Goal: Task Accomplishment & Management: Use online tool/utility

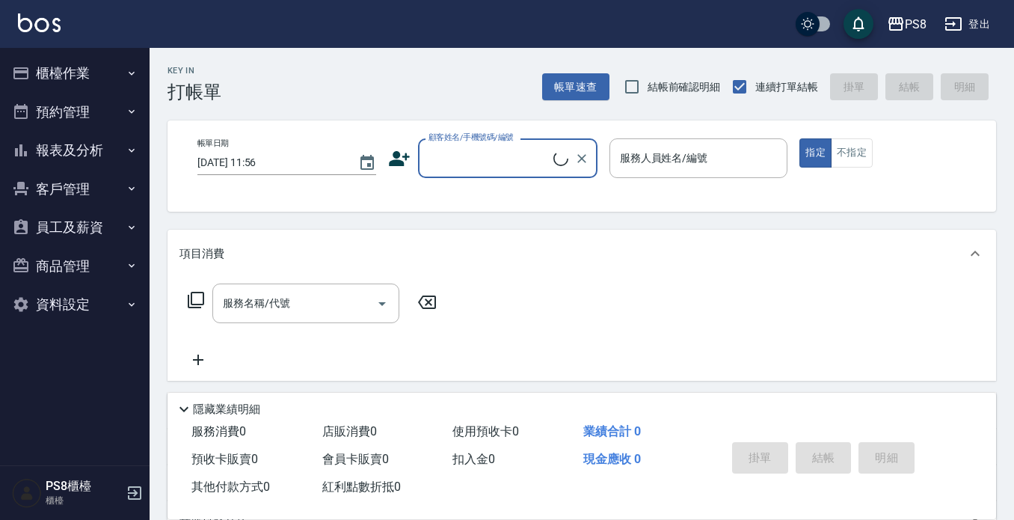
drag, startPoint x: 76, startPoint y: 71, endPoint x: 72, endPoint y: 85, distance: 14.7
click at [76, 71] on button "櫃檯作業" at bounding box center [75, 73] width 138 height 39
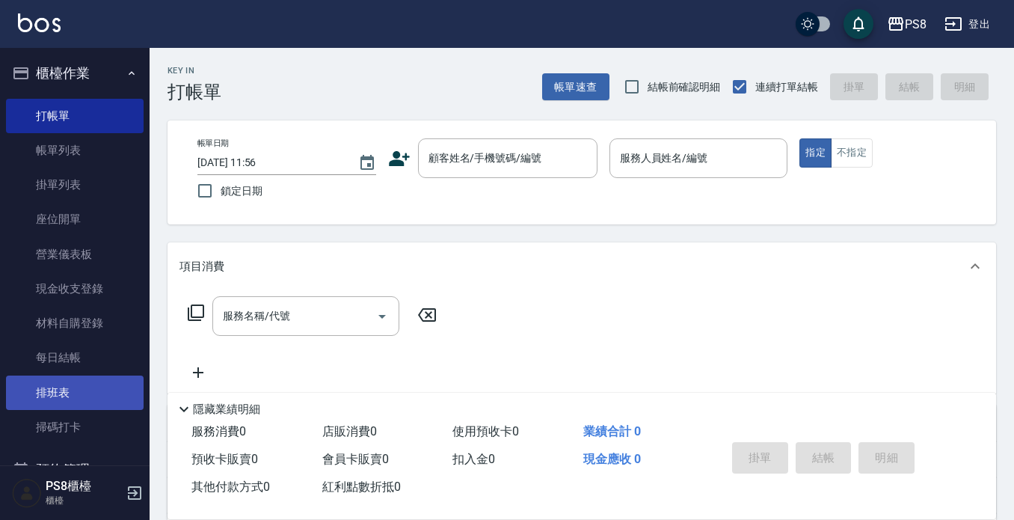
click at [79, 429] on link "掃碼打卡" at bounding box center [75, 427] width 138 height 34
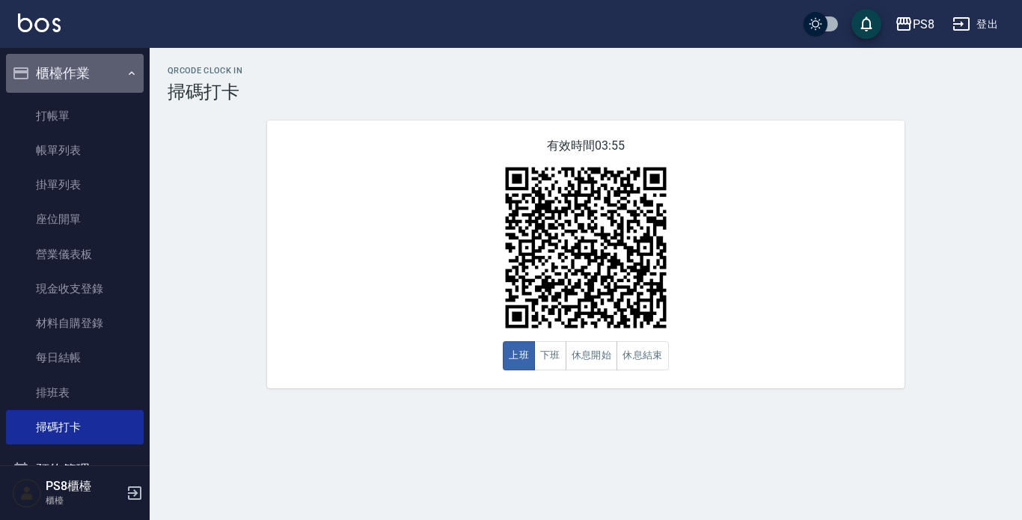
click at [90, 70] on button "櫃檯作業" at bounding box center [75, 73] width 138 height 39
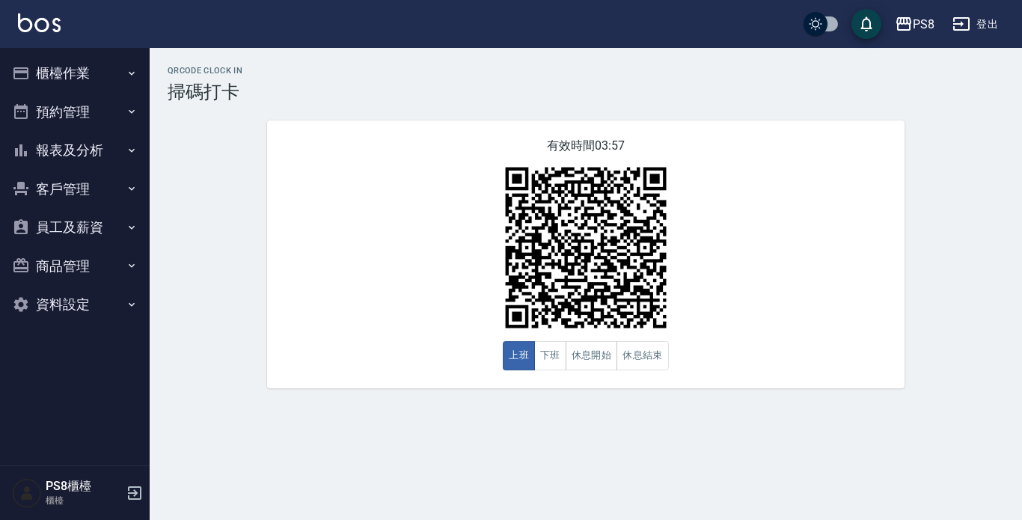
drag, startPoint x: 0, startPoint y: 4, endPoint x: 22, endPoint y: 20, distance: 26.8
click at [19, 19] on div "PS8 登出" at bounding box center [511, 24] width 1022 height 48
click at [81, 159] on button "報表及分析" at bounding box center [75, 150] width 138 height 39
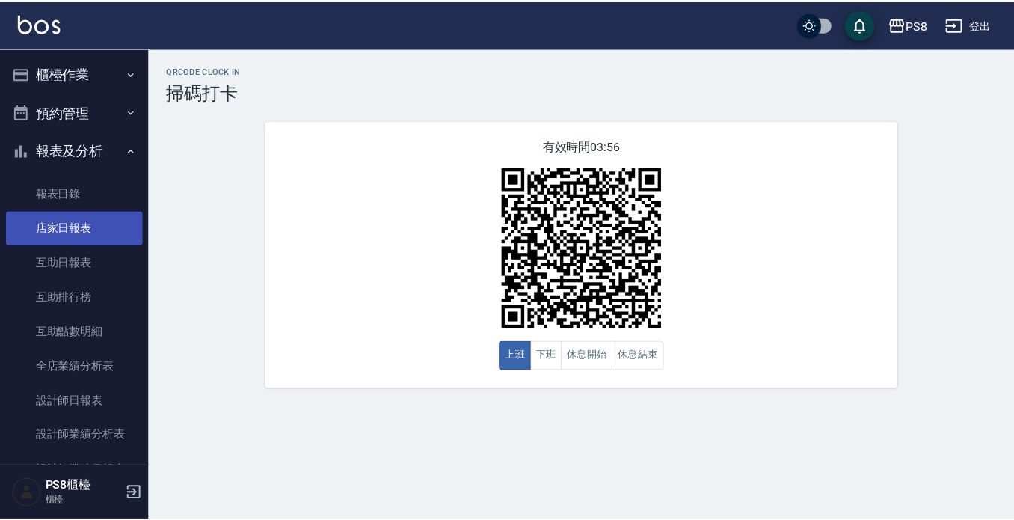
scroll to position [224, 0]
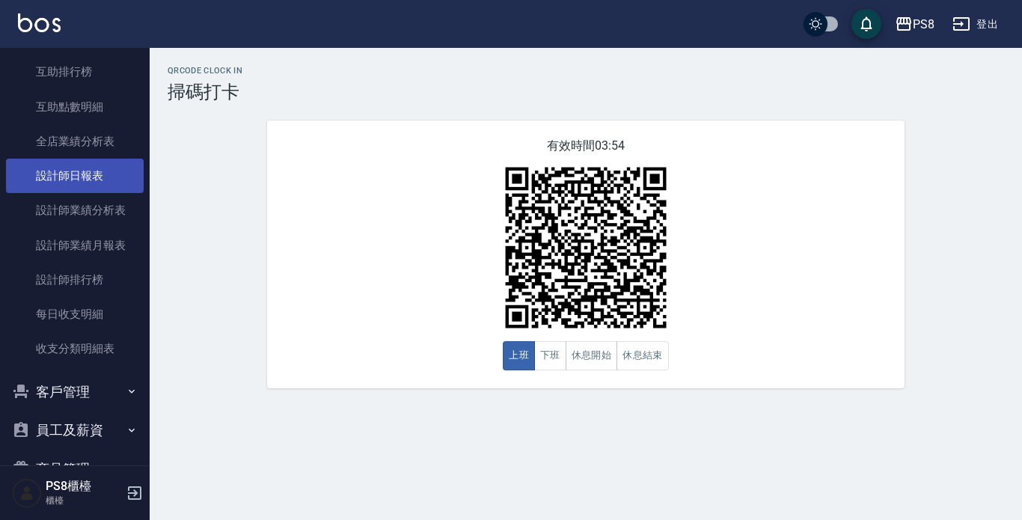
click at [80, 176] on link "設計師日報表" at bounding box center [75, 176] width 138 height 34
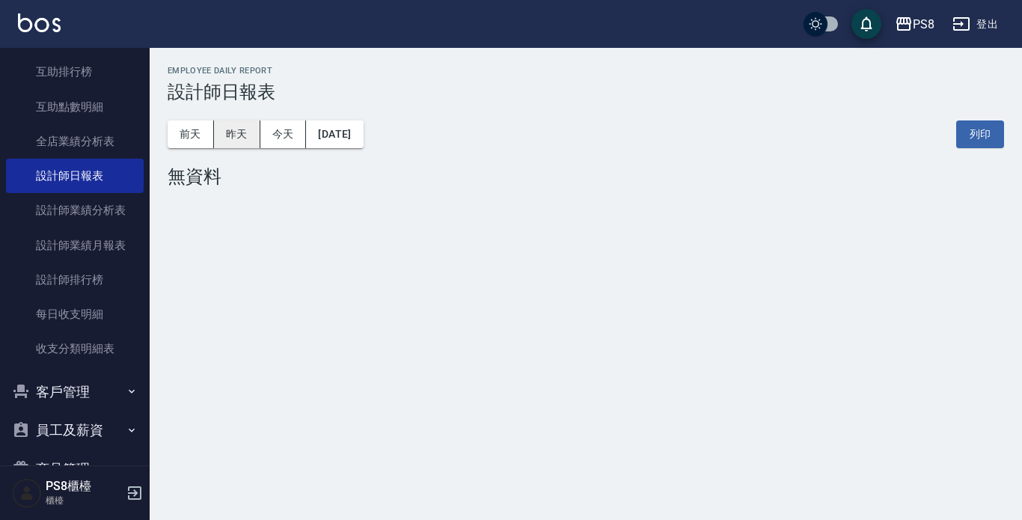
click at [249, 134] on button "昨天" at bounding box center [237, 134] width 46 height 28
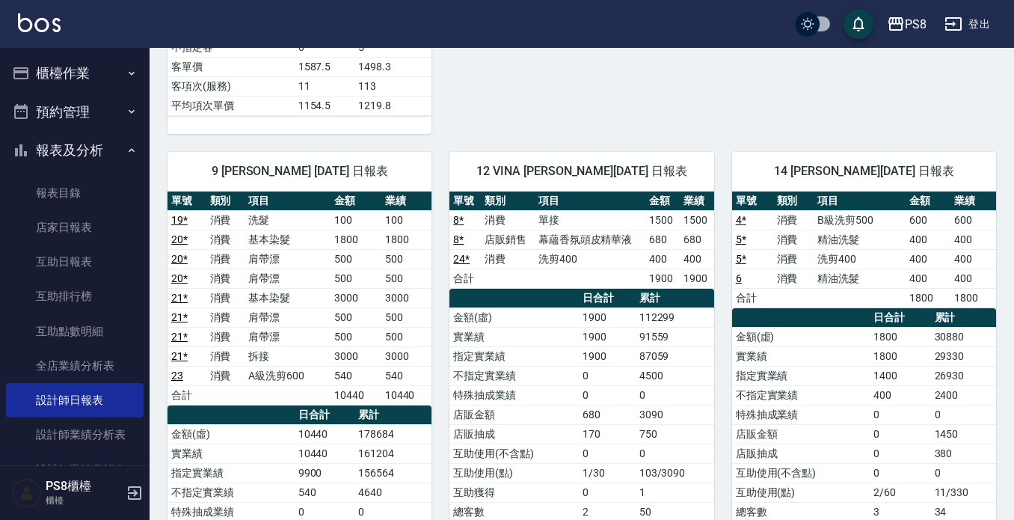
click at [71, 162] on button "報表及分析" at bounding box center [75, 150] width 138 height 39
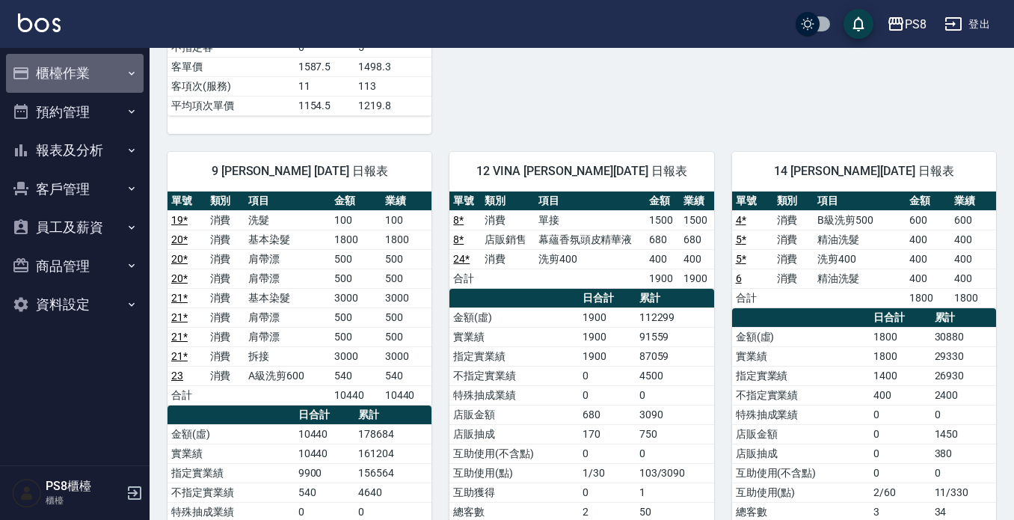
click at [89, 73] on button "櫃檯作業" at bounding box center [75, 73] width 138 height 39
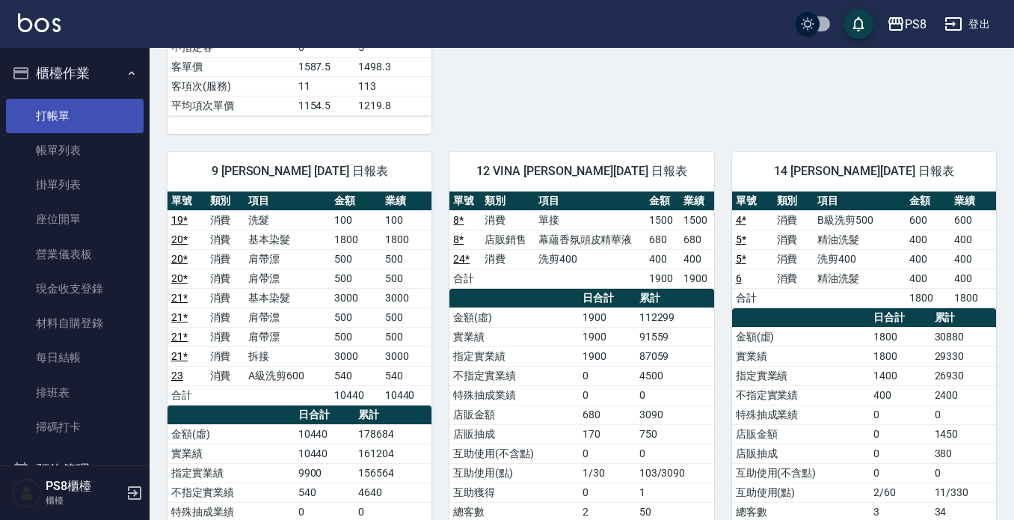
click at [89, 124] on link "打帳單" at bounding box center [75, 116] width 138 height 34
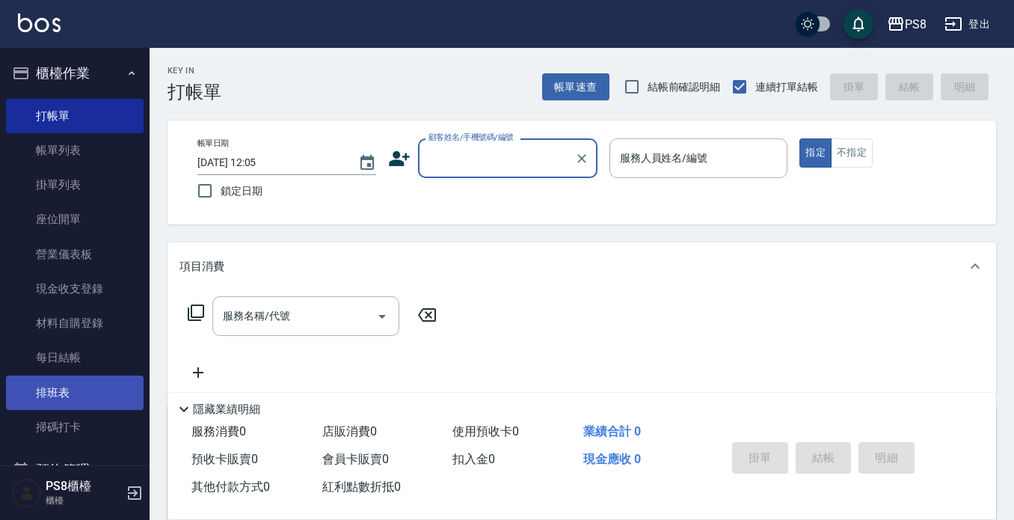
click at [52, 395] on link "排班表" at bounding box center [75, 392] width 138 height 34
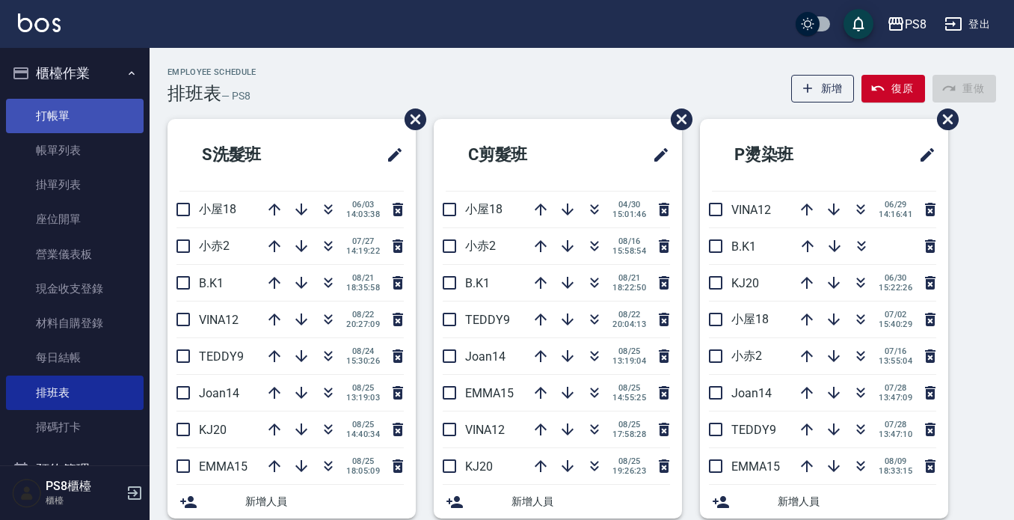
drag, startPoint x: 70, startPoint y: 119, endPoint x: 85, endPoint y: 119, distance: 15.0
click at [70, 119] on link "打帳單" at bounding box center [75, 116] width 138 height 34
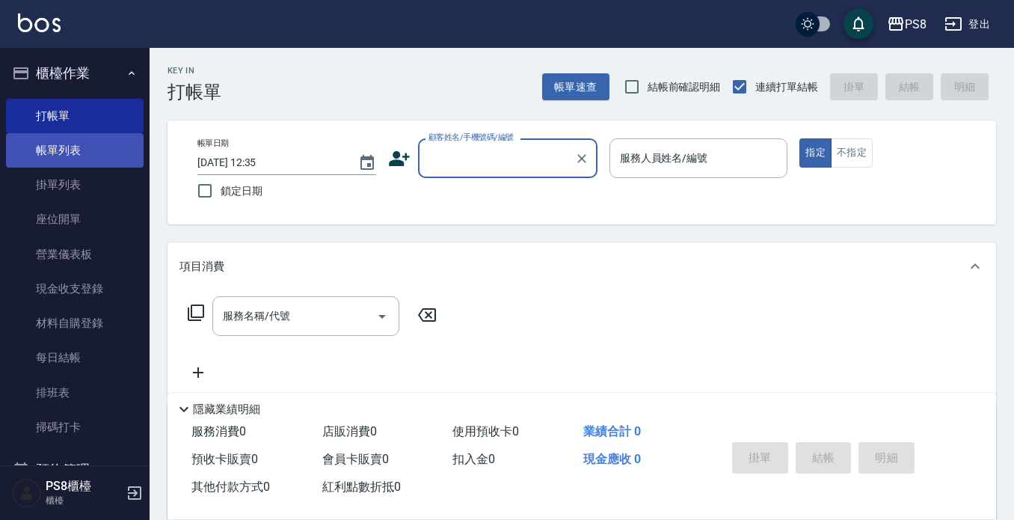
click at [71, 147] on link "帳單列表" at bounding box center [75, 150] width 138 height 34
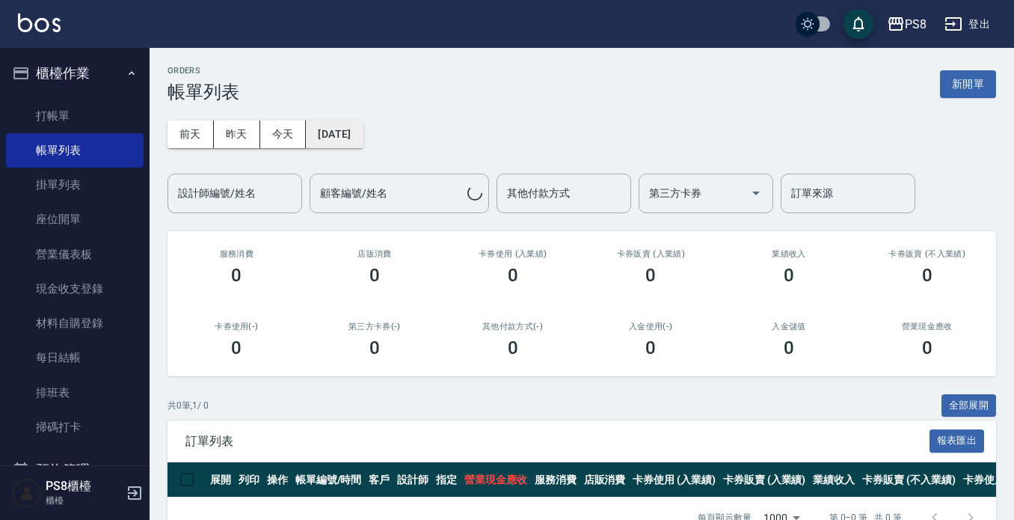
click at [363, 123] on button "[DATE]" at bounding box center [334, 134] width 57 height 28
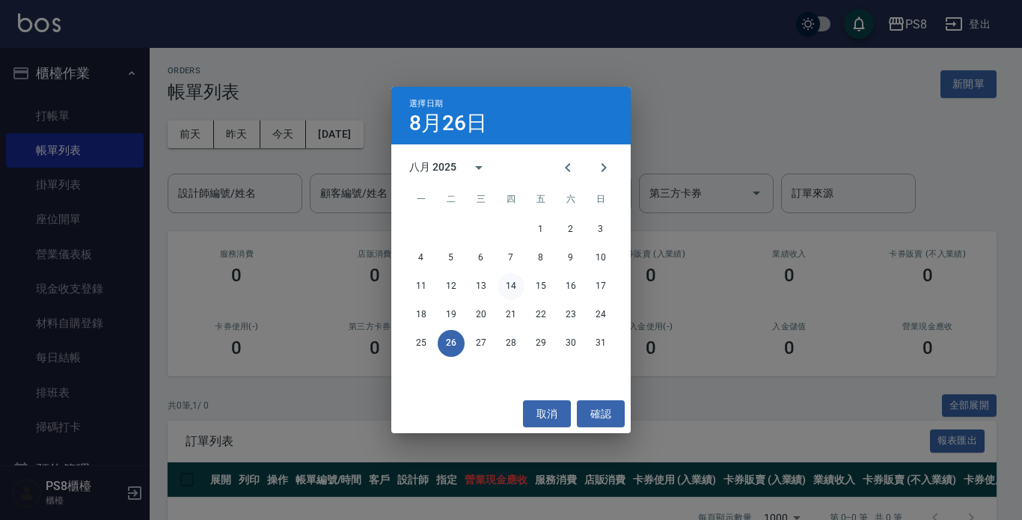
click at [508, 282] on button "14" at bounding box center [510, 286] width 27 height 27
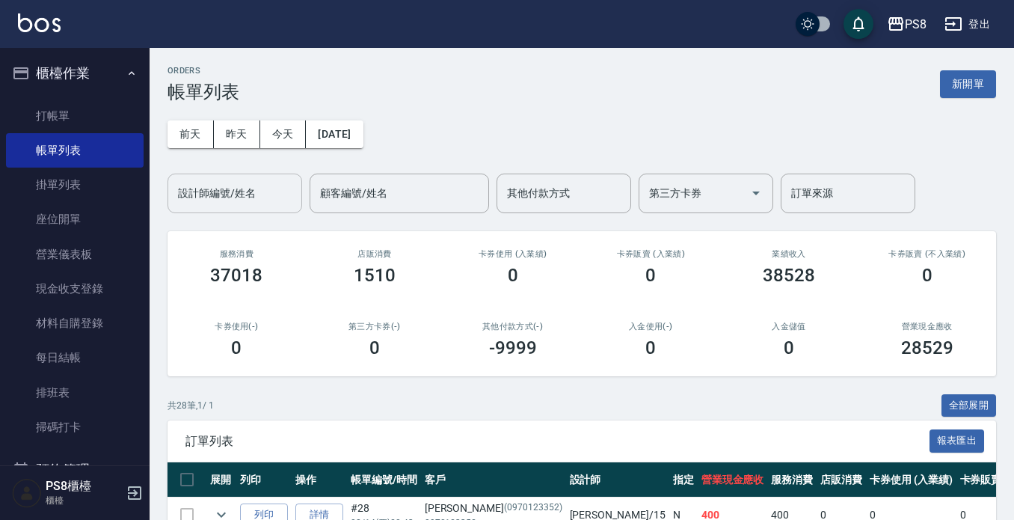
click at [272, 200] on input "設計師編號/姓名" at bounding box center [234, 193] width 121 height 26
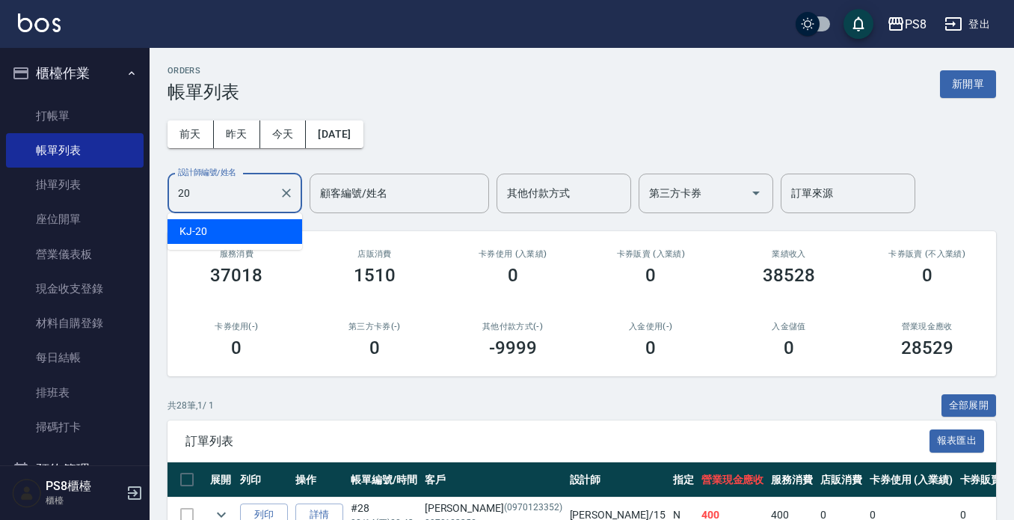
click at [247, 229] on div "KJ -20" at bounding box center [235, 231] width 135 height 25
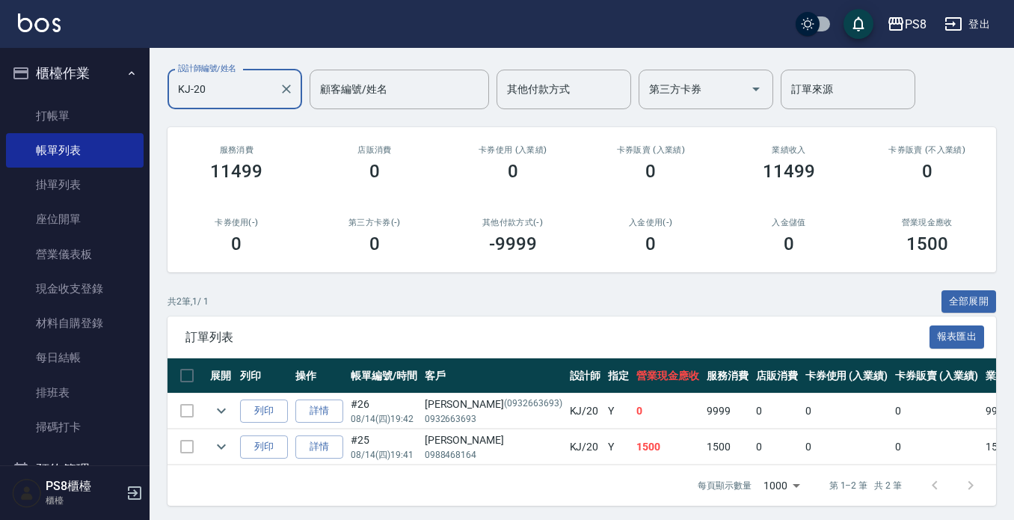
scroll to position [120, 0]
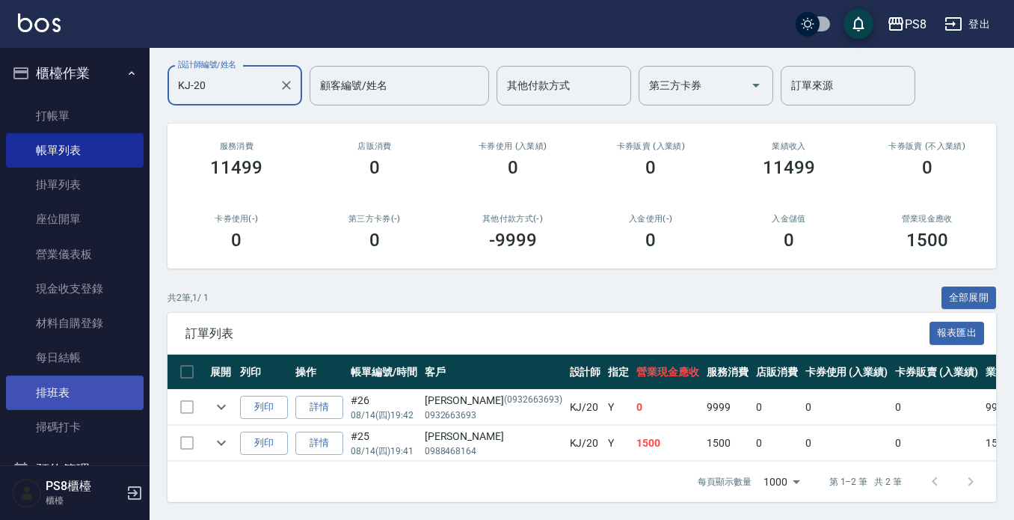
type input "KJ-20"
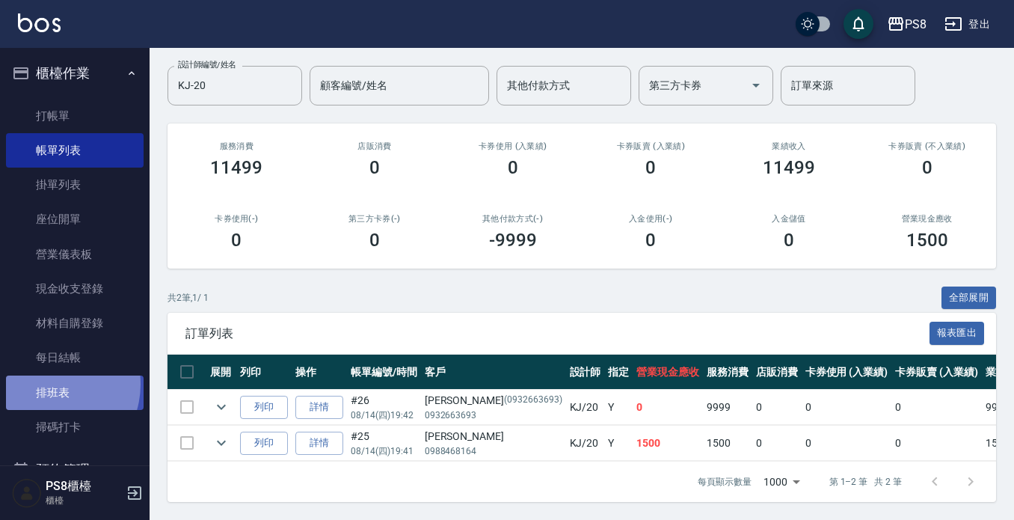
click at [49, 384] on link "排班表" at bounding box center [75, 392] width 138 height 34
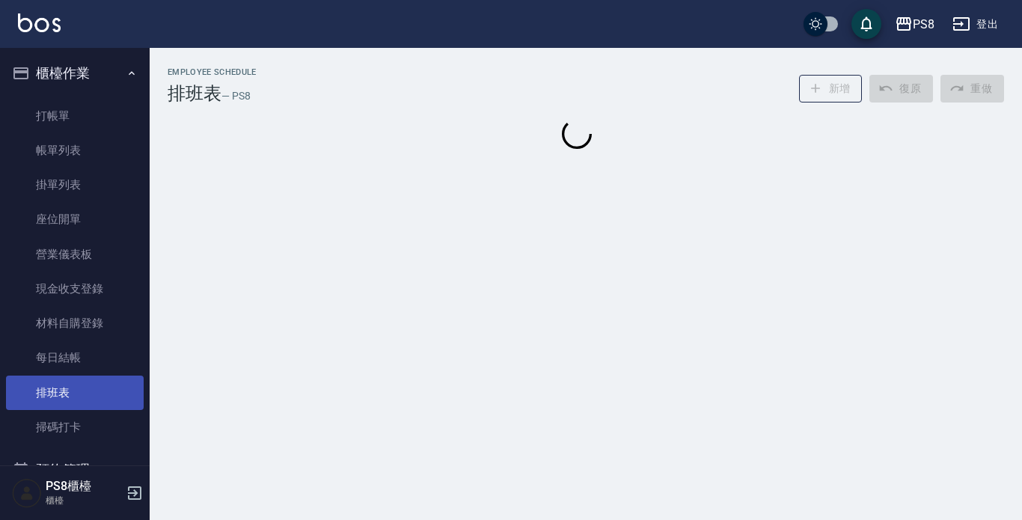
click at [64, 403] on link "排班表" at bounding box center [75, 392] width 138 height 34
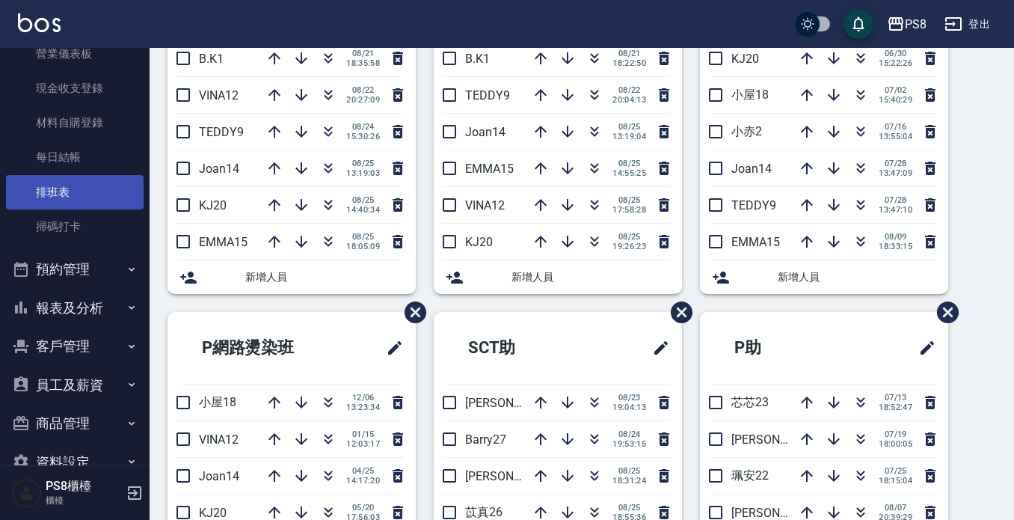
scroll to position [224, 0]
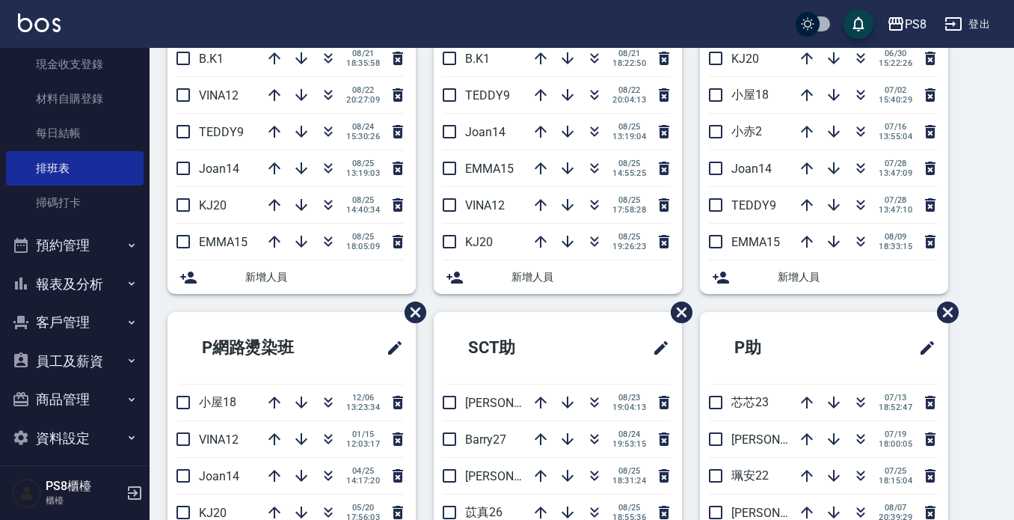
click at [72, 286] on button "報表及分析" at bounding box center [75, 284] width 138 height 39
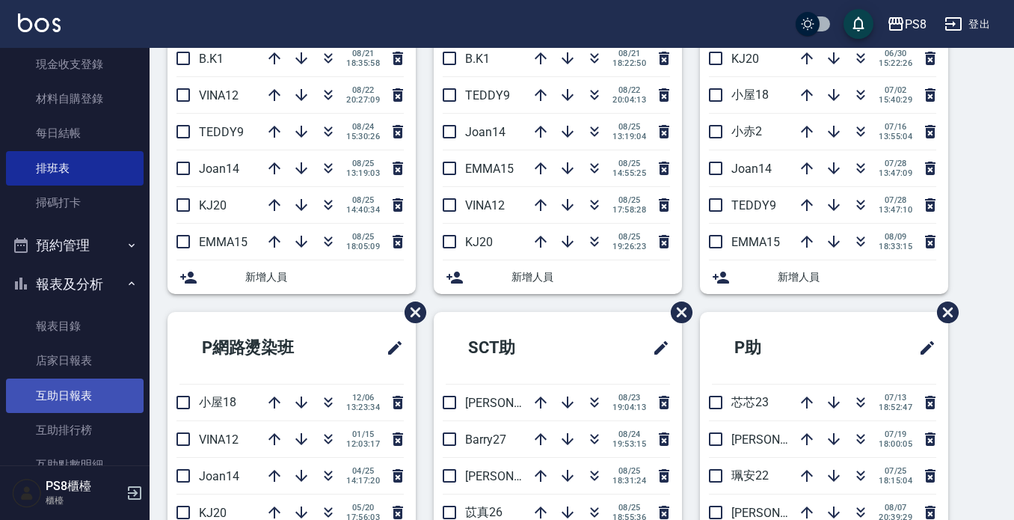
click at [24, 401] on link "互助日報表" at bounding box center [75, 395] width 138 height 34
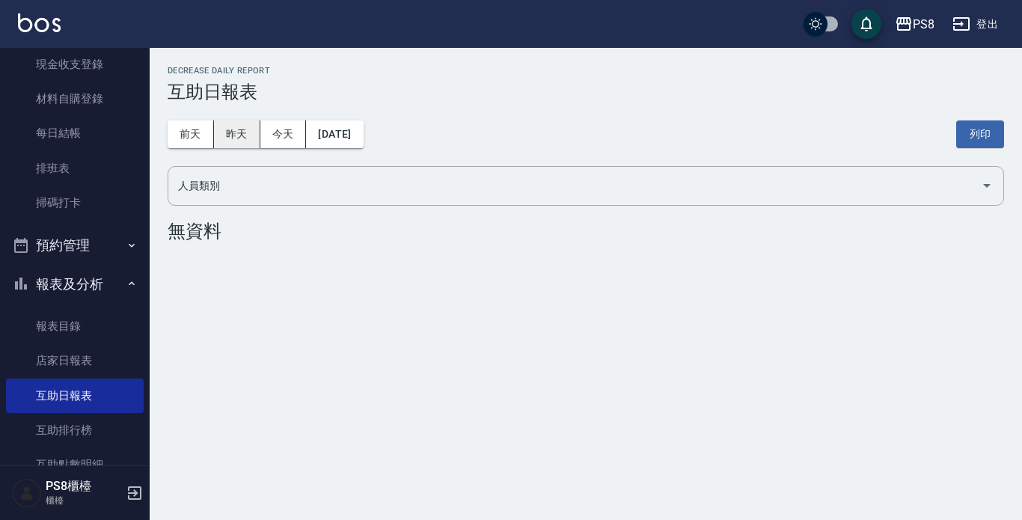
click at [225, 144] on button "昨天" at bounding box center [237, 134] width 46 height 28
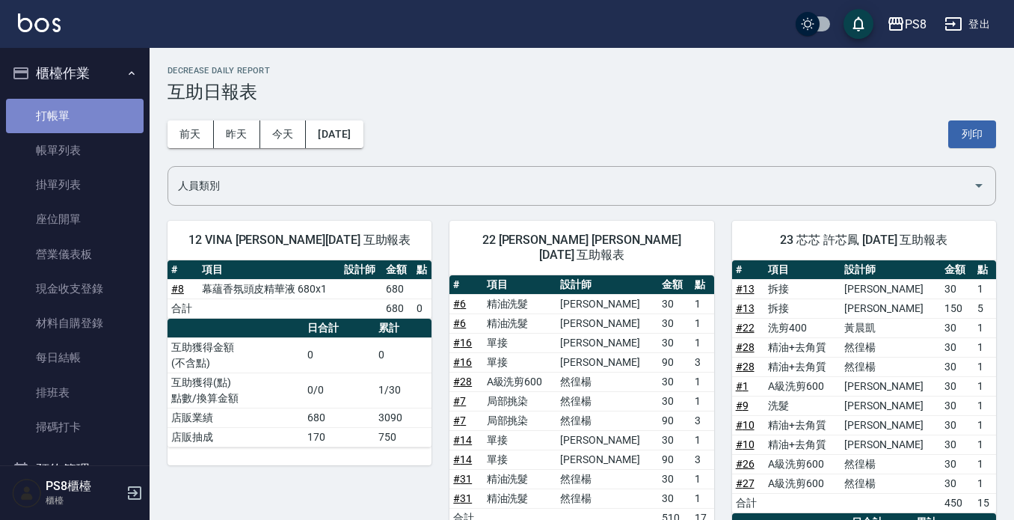
click at [101, 127] on link "打帳單" at bounding box center [75, 116] width 138 height 34
